Goal: Information Seeking & Learning: Learn about a topic

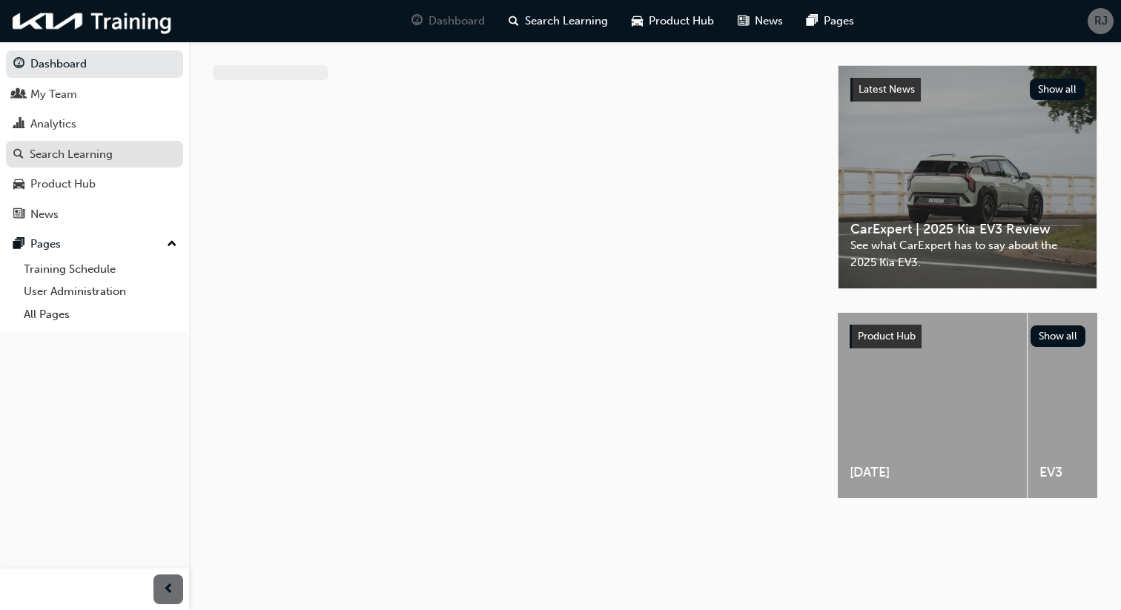
click at [50, 156] on div "Search Learning" at bounding box center [71, 154] width 83 height 17
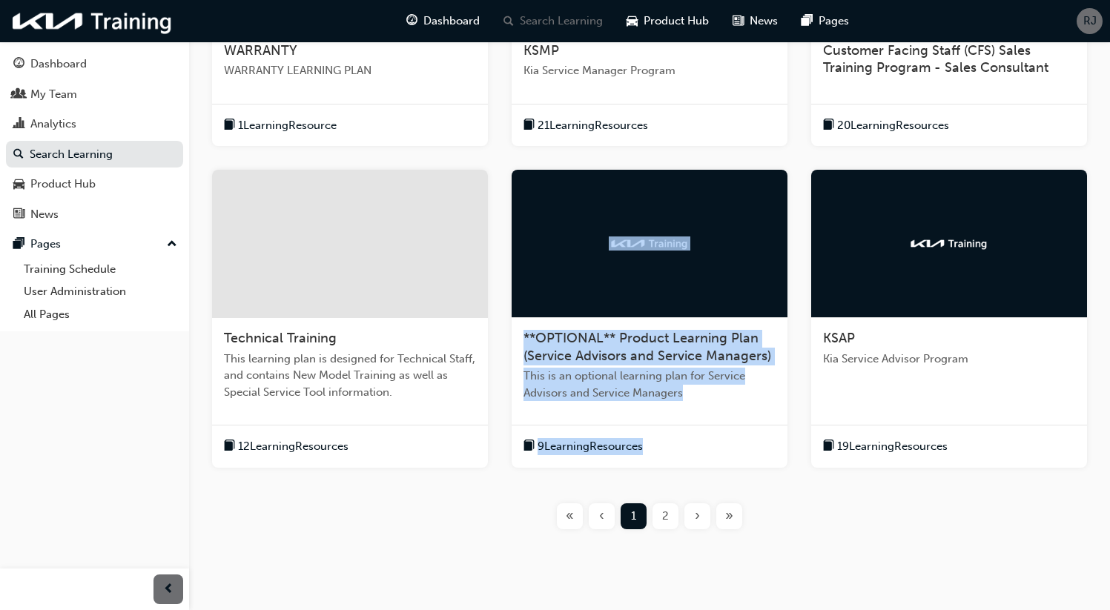
scroll to position [440, 0]
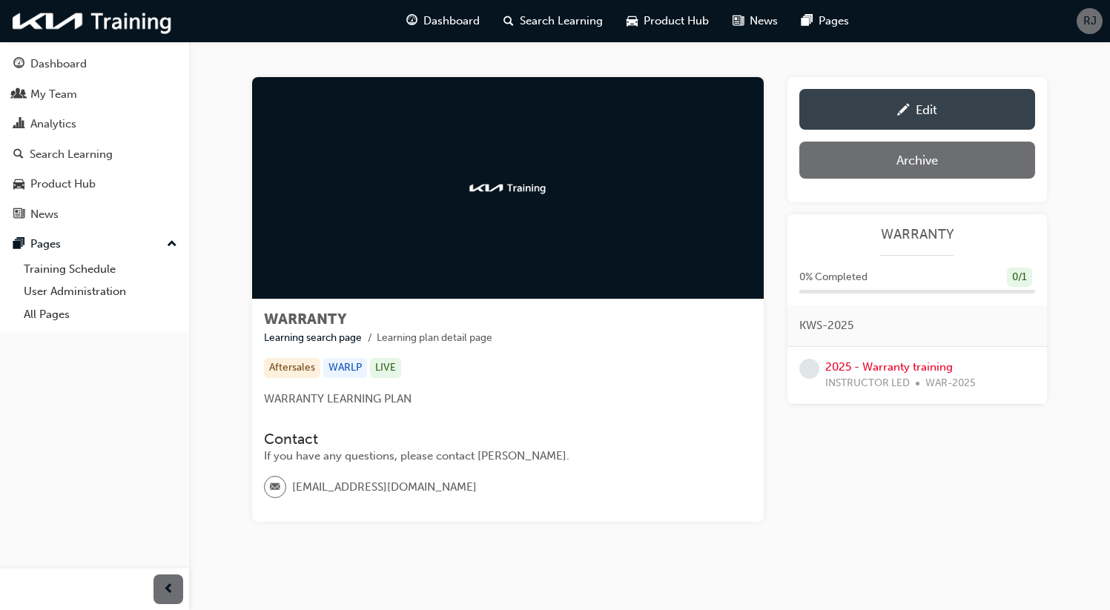
click at [942, 120] on link "Edit" at bounding box center [917, 109] width 236 height 41
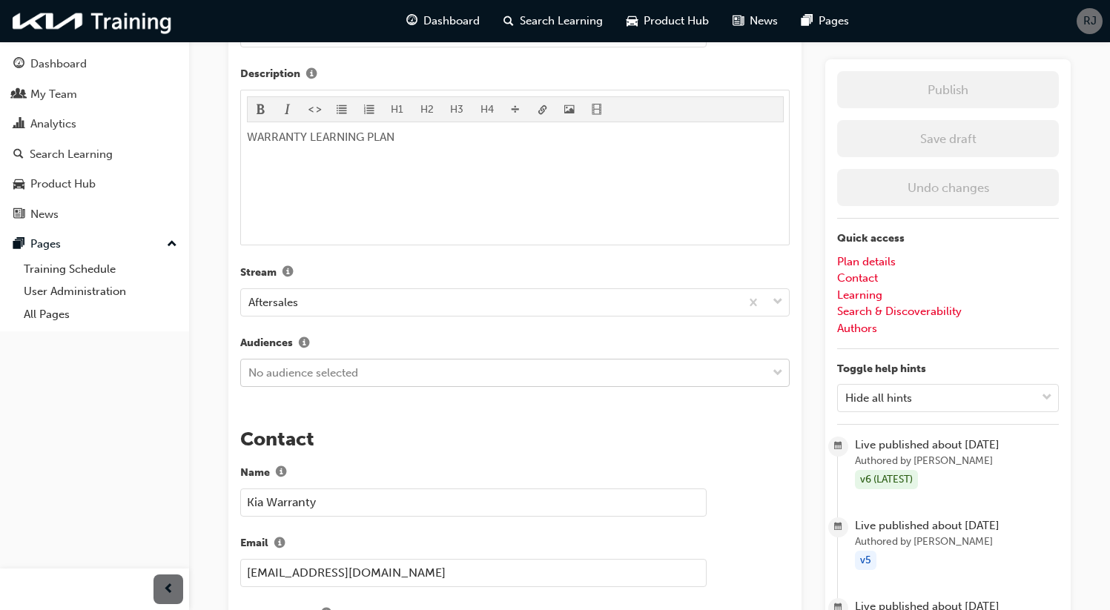
scroll to position [477, 0]
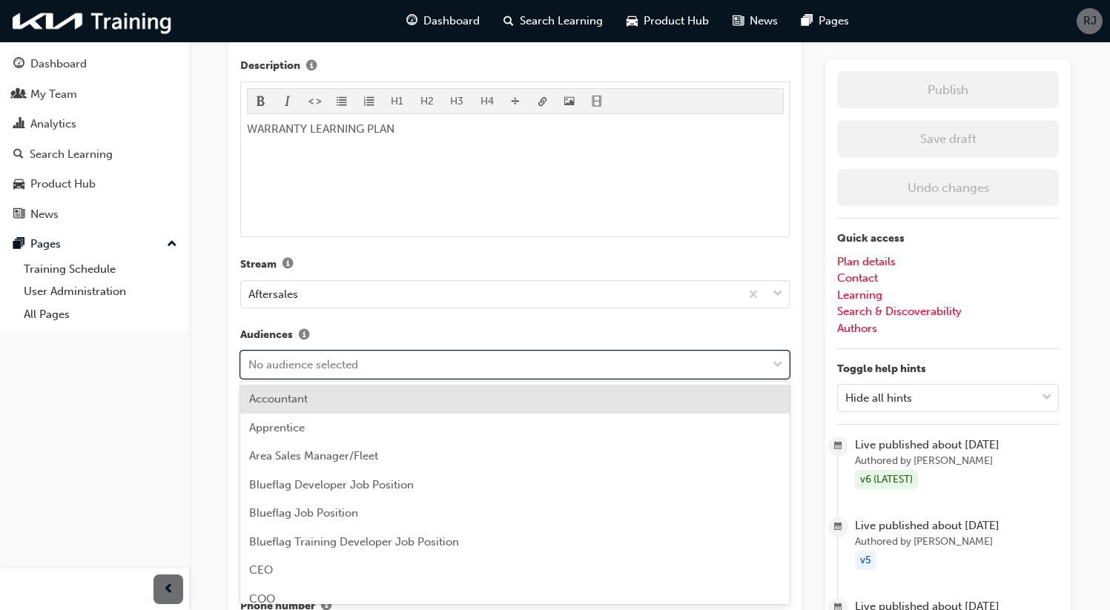
click at [452, 372] on div "No audience selected" at bounding box center [504, 365] width 526 height 26
click at [170, 377] on div "Dashboard My Team Analytics Search Learning Product Hub News Pages Pages Traini…" at bounding box center [94, 286] width 189 height 573
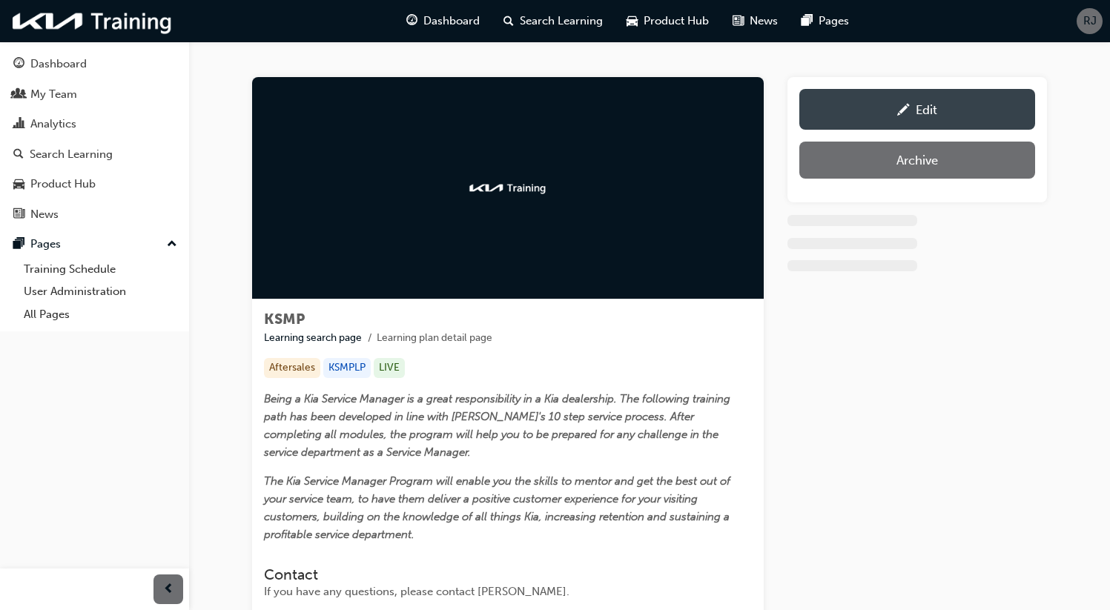
click at [875, 125] on link "Edit" at bounding box center [917, 109] width 236 height 41
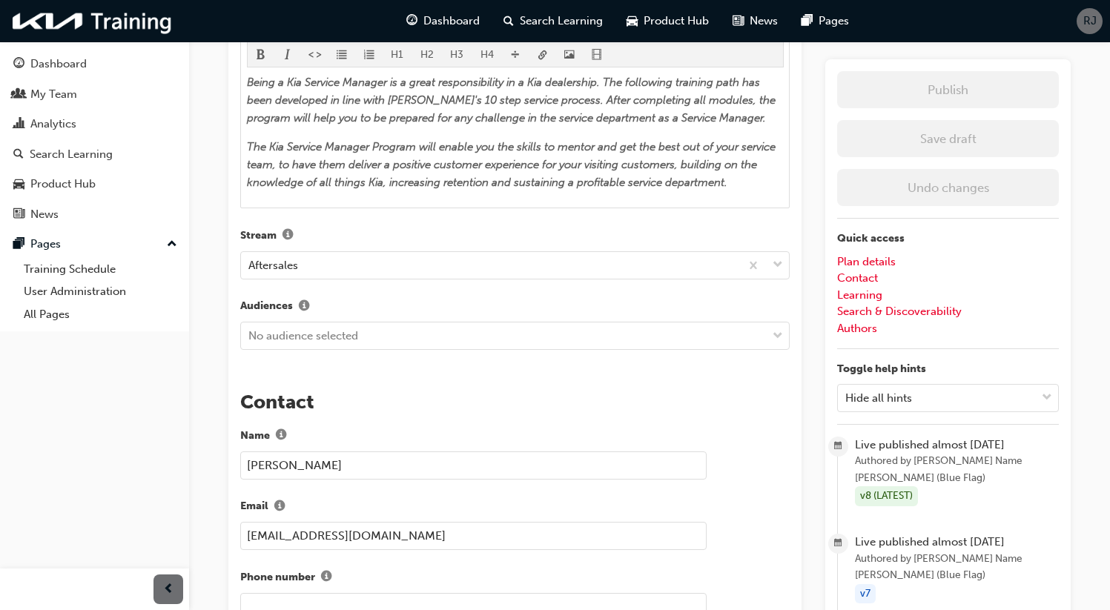
scroll to position [575, 0]
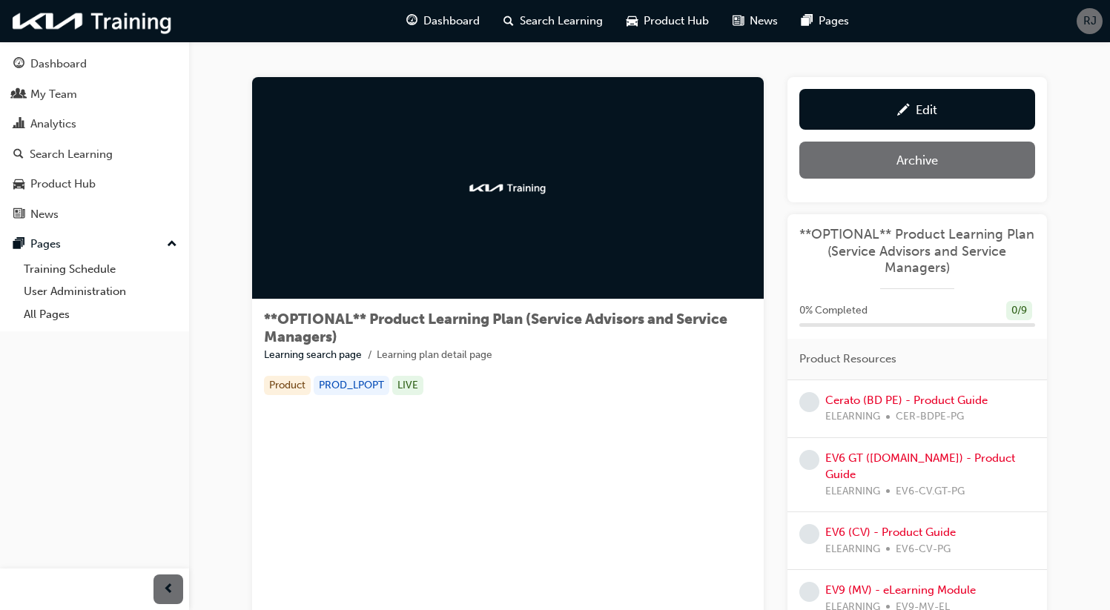
click at [922, 107] on div "Edit" at bounding box center [927, 109] width 22 height 15
